Goal: Task Accomplishment & Management: Manage account settings

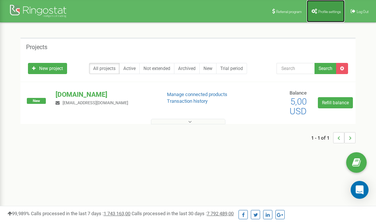
click at [325, 12] on span "Profile settings" at bounding box center [329, 12] width 23 height 4
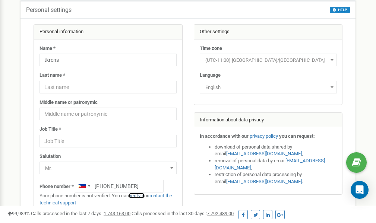
click at [141, 196] on link "verify it" at bounding box center [136, 196] width 15 height 6
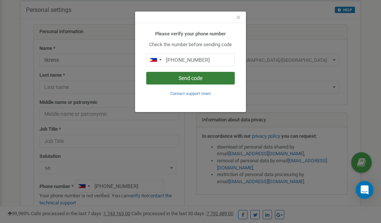
click at [205, 77] on button "Send code" at bounding box center [190, 78] width 89 height 13
